Goal: Task Accomplishment & Management: Use online tool/utility

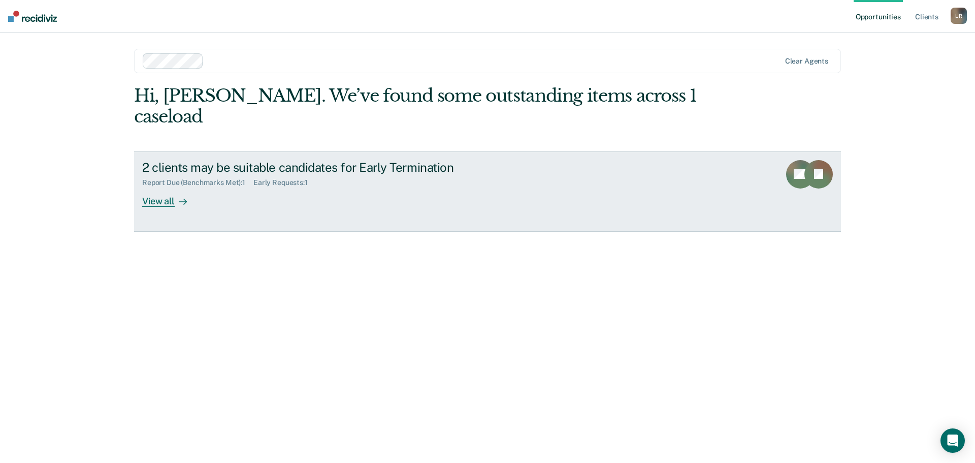
click at [176, 195] on div at bounding box center [181, 201] width 12 height 12
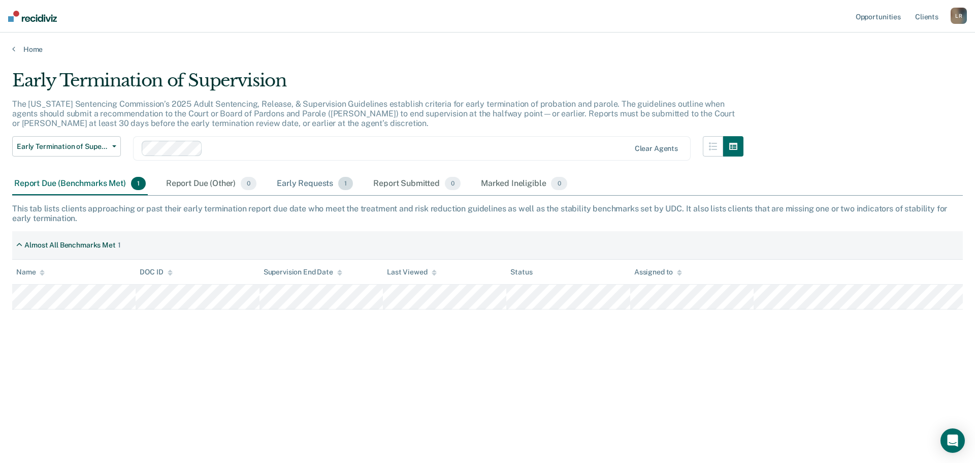
click at [324, 187] on div "Early Requests 1" at bounding box center [315, 184] width 80 height 22
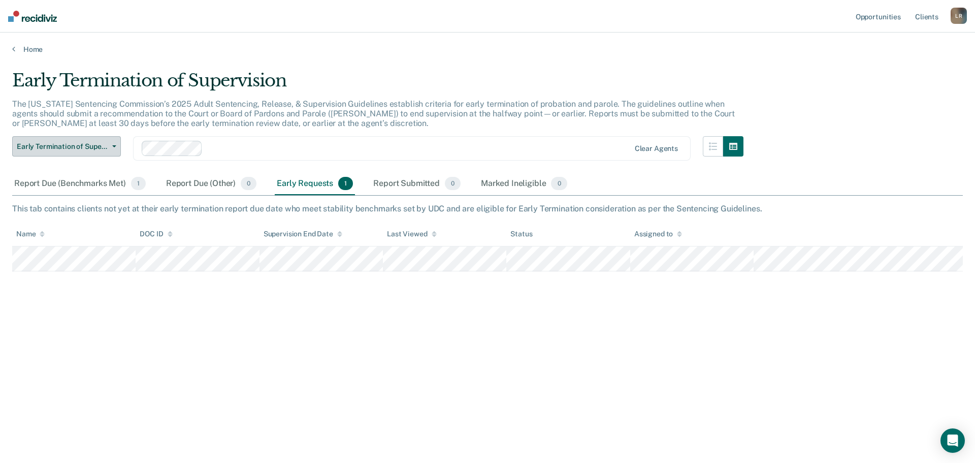
click at [109, 144] on button "Early Termination of Supervision" at bounding box center [66, 146] width 109 height 20
click at [112, 143] on button "Early Termination of Supervision" at bounding box center [66, 146] width 109 height 20
